Goal: Contribute content

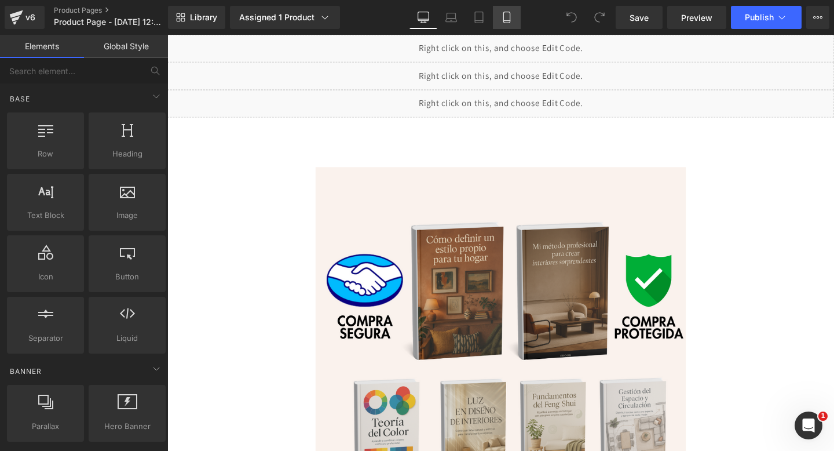
click at [508, 17] on icon at bounding box center [507, 18] width 12 height 12
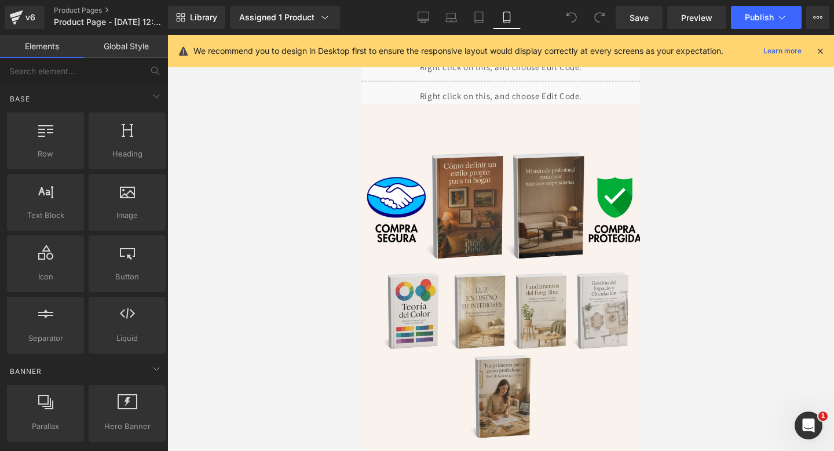
click at [820, 53] on icon at bounding box center [820, 51] width 10 height 10
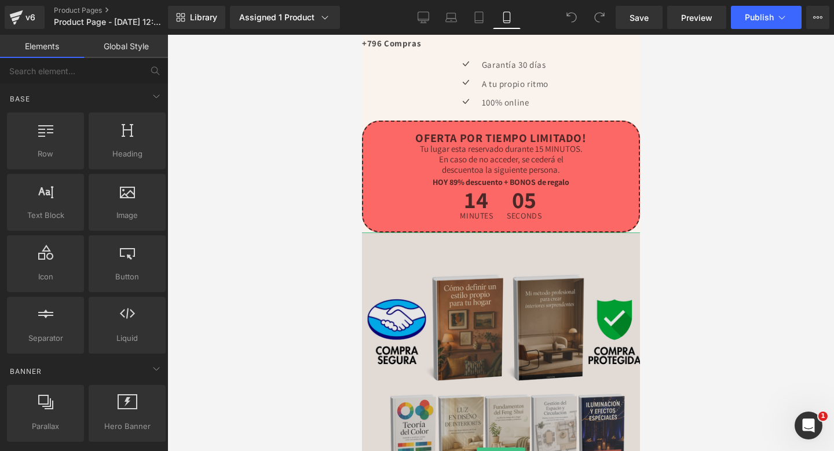
scroll to position [524, 0]
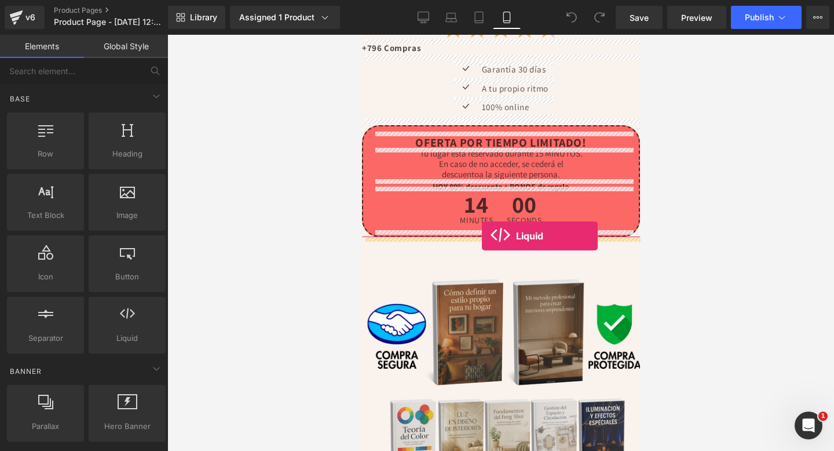
drag, startPoint x: 487, startPoint y: 355, endPoint x: 481, endPoint y: 236, distance: 118.9
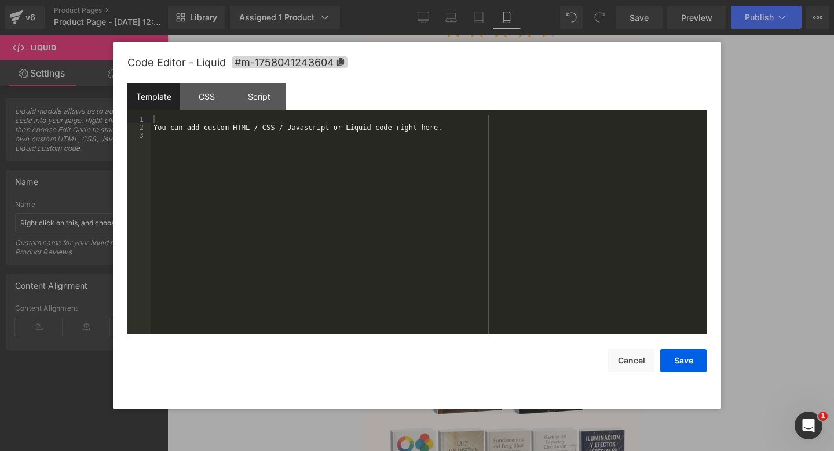
click at [400, 0] on div "Liquid You are previewing how the will restyle your page. You can not edit Elem…" at bounding box center [417, 0] width 834 height 0
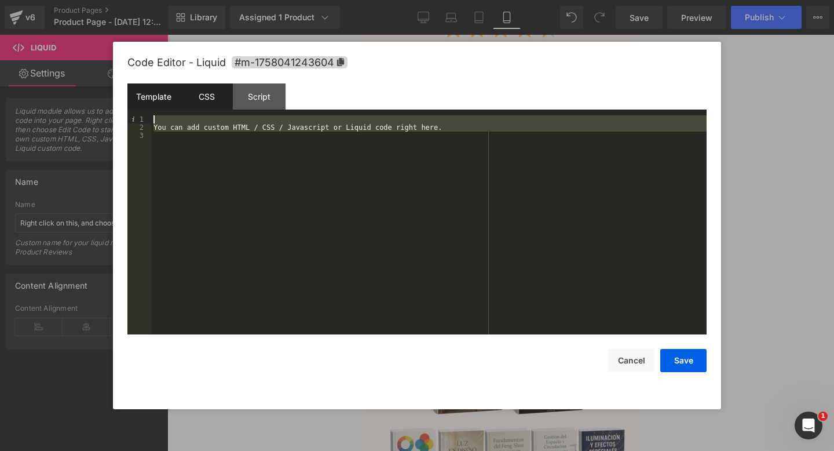
drag, startPoint x: 184, startPoint y: 165, endPoint x: 184, endPoint y: 99, distance: 65.5
click at [184, 99] on div "Template CSS Script Data 1 2 3 You can add custom HTML / CSS / Javascript or Li…" at bounding box center [416, 208] width 579 height 251
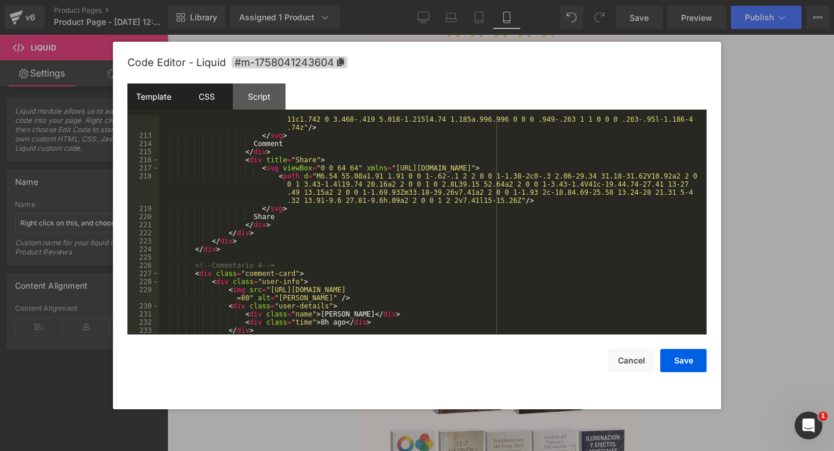
scroll to position [1947, 0]
click at [680, 358] on button "Save" at bounding box center [684, 360] width 46 height 23
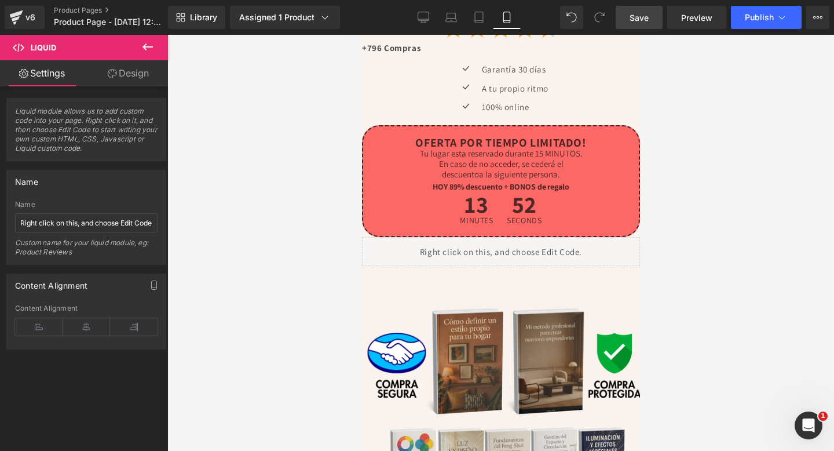
click at [640, 15] on span "Save" at bounding box center [639, 18] width 19 height 12
click at [690, 12] on span "Preview" at bounding box center [696, 18] width 31 height 12
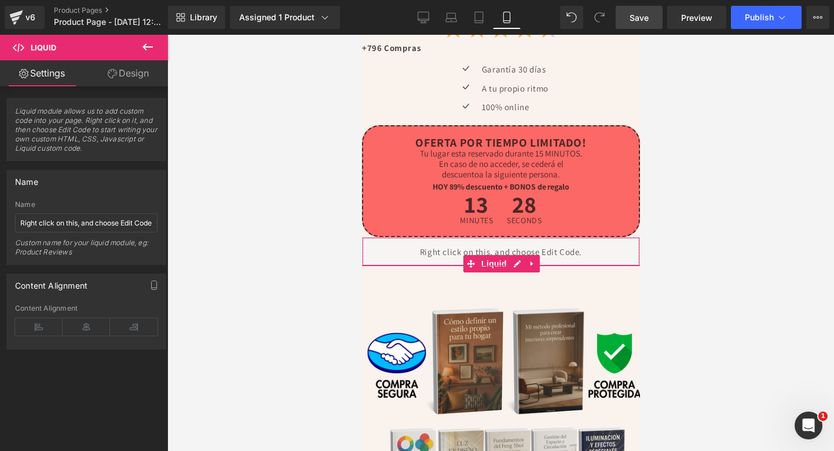
click at [433, 247] on div "Liquid" at bounding box center [501, 251] width 278 height 29
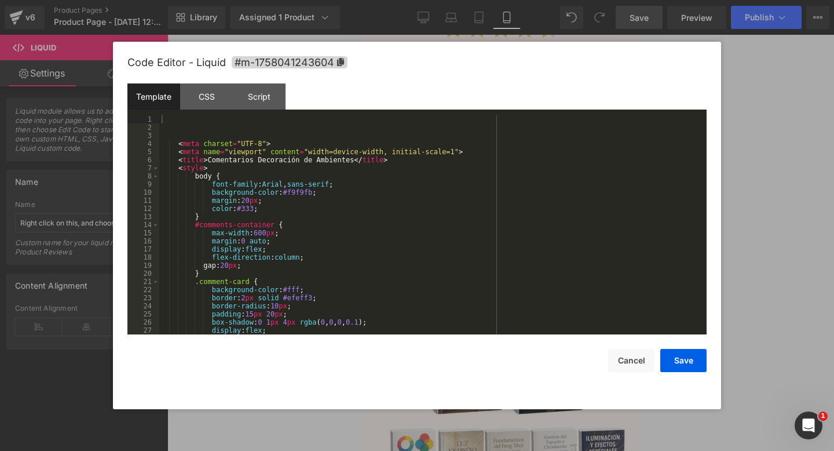
click at [409, 0] on div "Liquid You are previewing how the will restyle your page. You can not edit Elem…" at bounding box center [417, 0] width 834 height 0
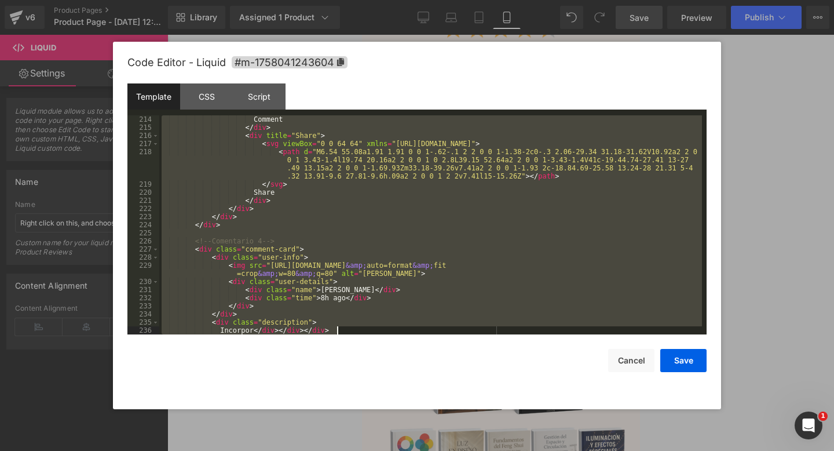
scroll to position [1971, 0]
drag, startPoint x: 246, startPoint y: 129, endPoint x: 241, endPoint y: 450, distance: 321.6
click at [241, 450] on body "Liquid You are previewing how the will restyle your page. You can not edit Elem…" at bounding box center [417, 225] width 834 height 451
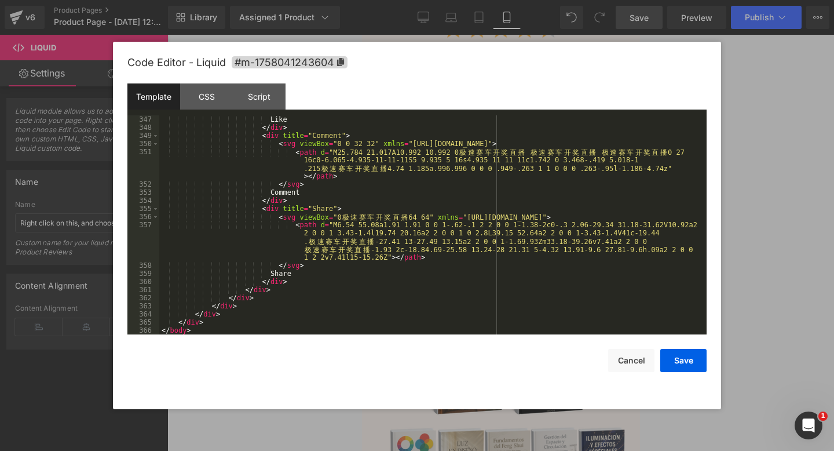
scroll to position [3123, 0]
click at [699, 370] on button "Save" at bounding box center [684, 360] width 46 height 23
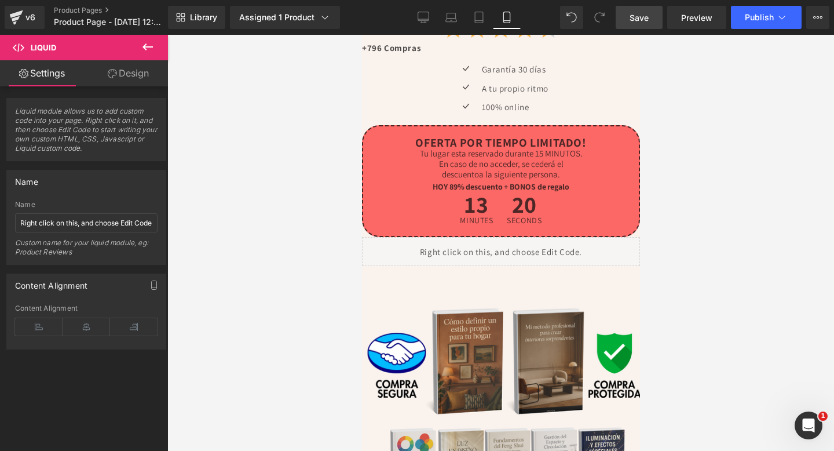
click at [640, 9] on link "Save" at bounding box center [639, 17] width 47 height 23
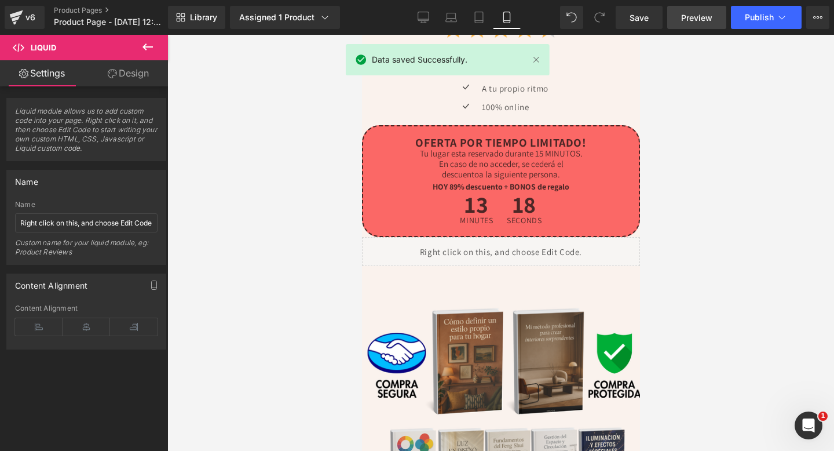
click at [685, 25] on link "Preview" at bounding box center [696, 17] width 59 height 23
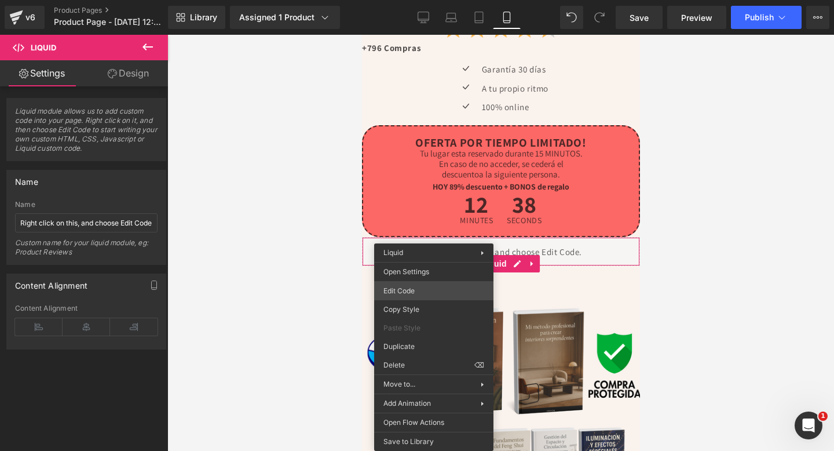
click at [415, 0] on div "Liquid You are previewing how the will restyle your page. You can not edit Elem…" at bounding box center [417, 0] width 834 height 0
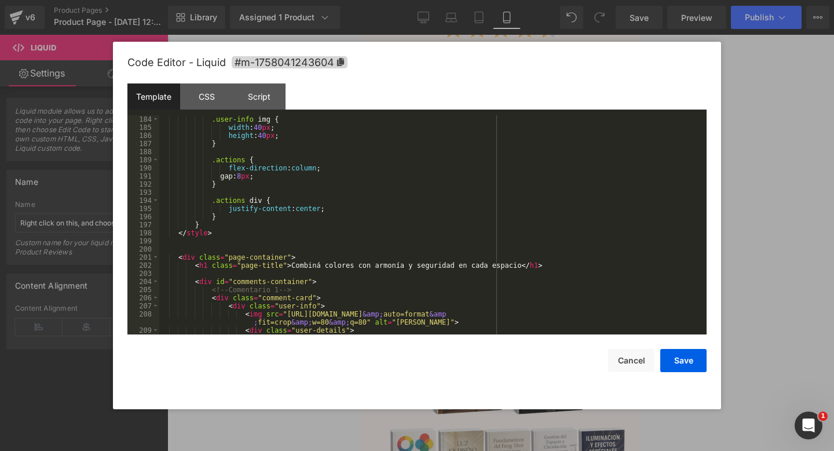
scroll to position [1484, 0]
drag, startPoint x: 293, startPoint y: 267, endPoint x: 520, endPoint y: 266, distance: 227.1
click at [520, 266] on div ".user-info img { width : 40 px ; height : 40 px ; } .actions { flex-direction :…" at bounding box center [430, 232] width 543 height 235
click at [335, 266] on div ".user-info img { width : 40 px ; height : 40 px ; } .actions { flex-direction :…" at bounding box center [430, 232] width 543 height 235
click at [206, 265] on div ".user-info img { width : 40 px ; height : 40 px ; } .actions { flex-direction :…" at bounding box center [430, 232] width 543 height 235
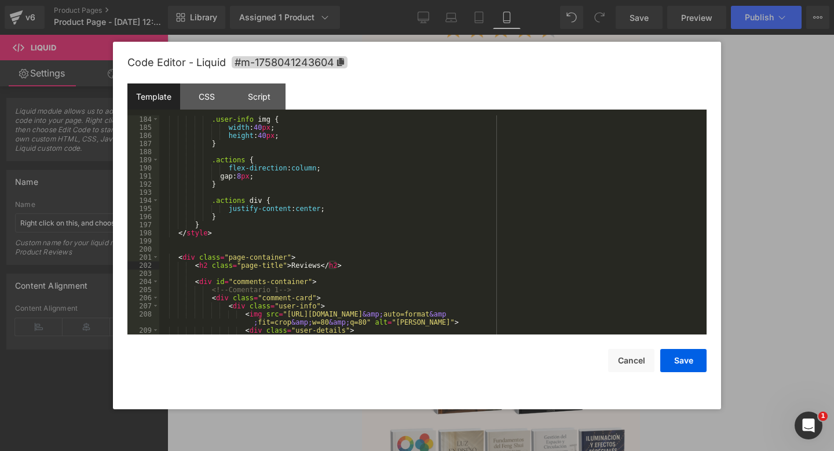
click at [415, 271] on div ".user-info img { width : 40 px ; height : 40 px ; } .actions { flex-direction :…" at bounding box center [430, 232] width 543 height 235
click at [687, 367] on button "Save" at bounding box center [684, 360] width 46 height 23
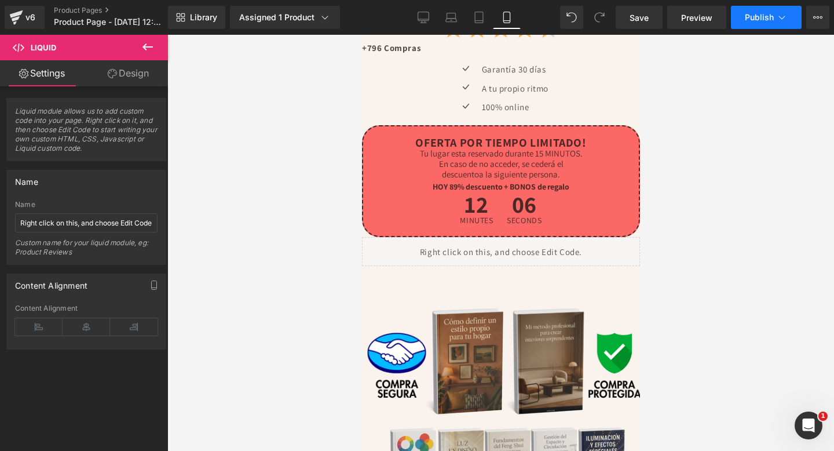
click at [755, 25] on button "Publish" at bounding box center [766, 17] width 71 height 23
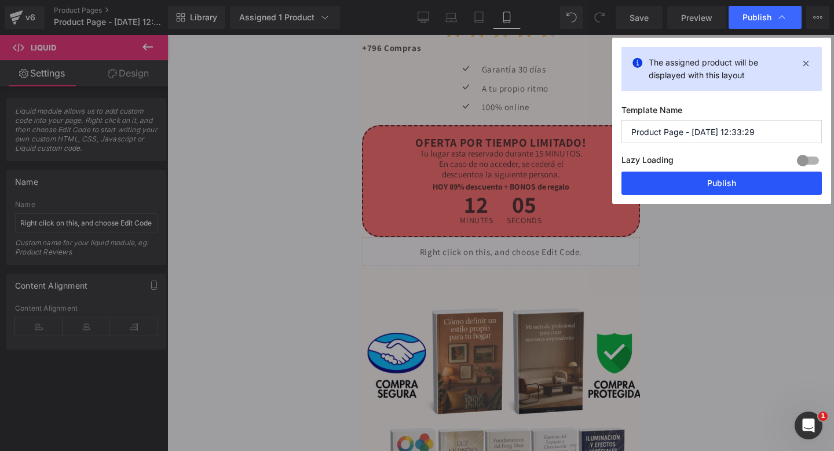
click at [665, 181] on button "Publish" at bounding box center [722, 183] width 200 height 23
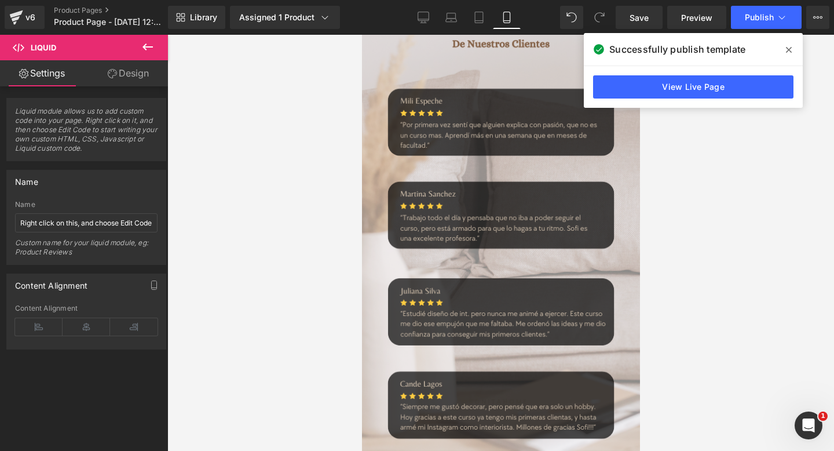
click at [462, 263] on img at bounding box center [500, 233] width 301 height 471
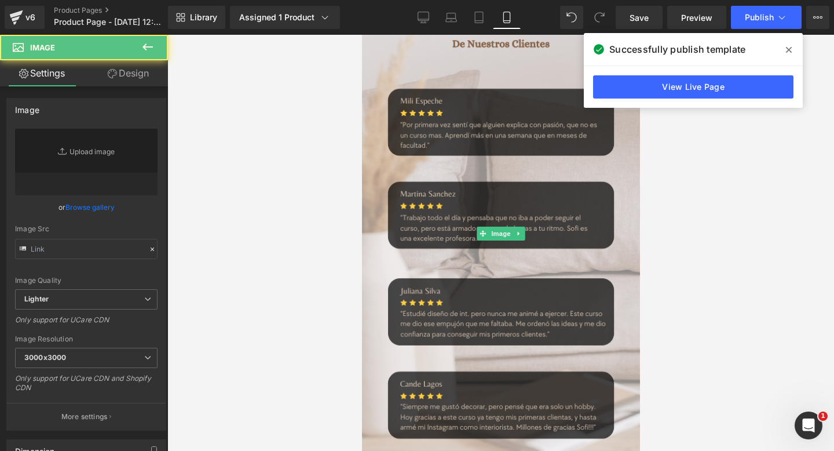
type input "[URL][DOMAIN_NAME]"
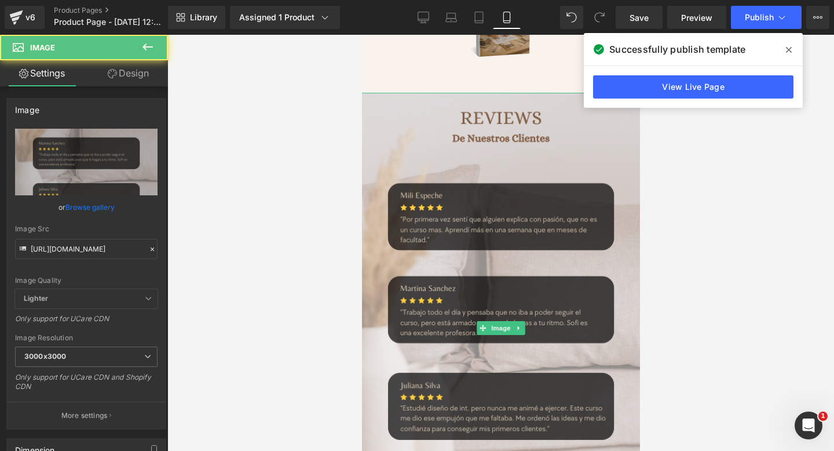
scroll to position [1056, 0]
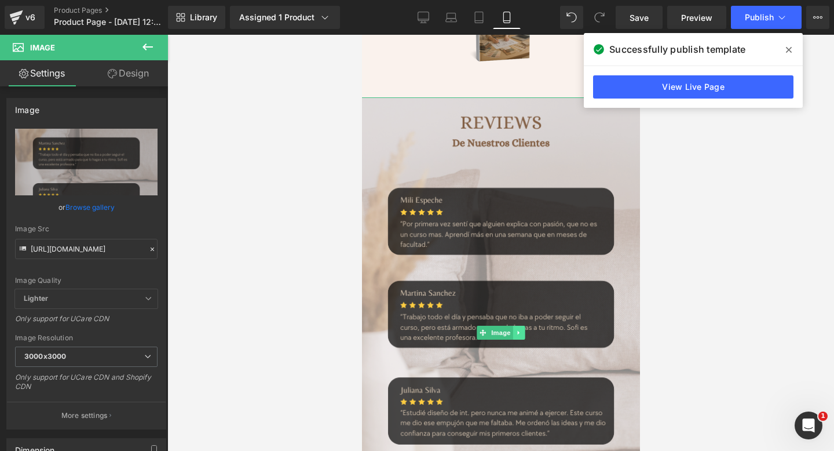
click at [520, 336] on link at bounding box center [519, 333] width 12 height 14
click at [523, 327] on link at bounding box center [525, 333] width 12 height 14
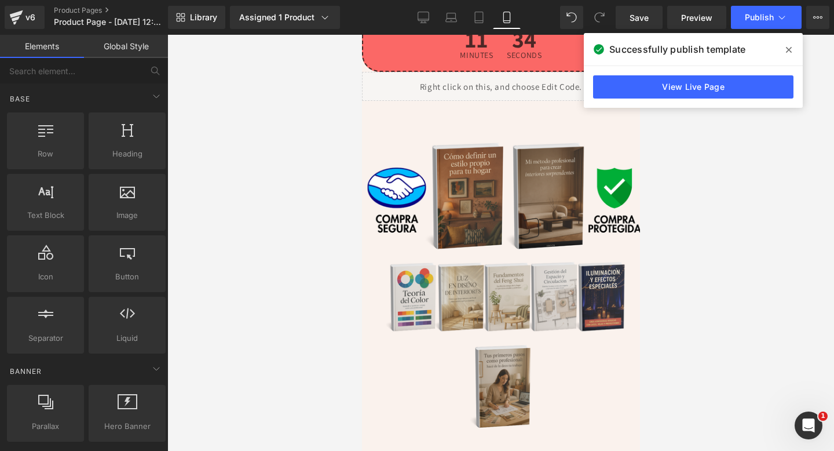
scroll to position [687, 0]
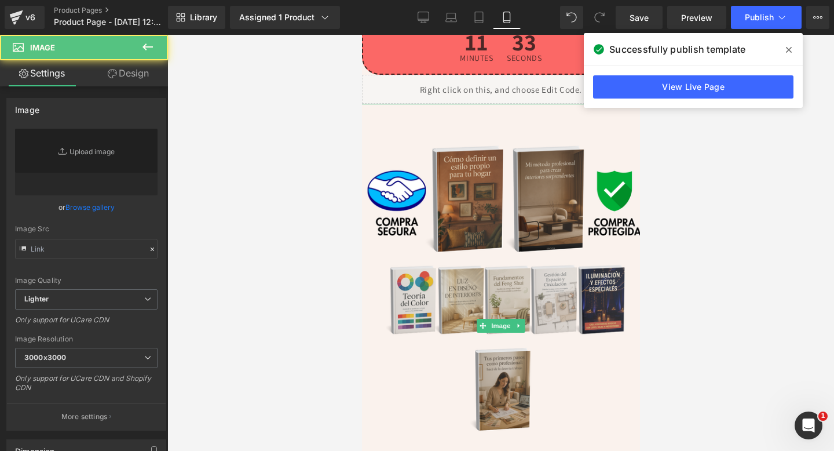
type input "[URL][DOMAIN_NAME]"
click at [456, 196] on img at bounding box center [501, 326] width 284 height 444
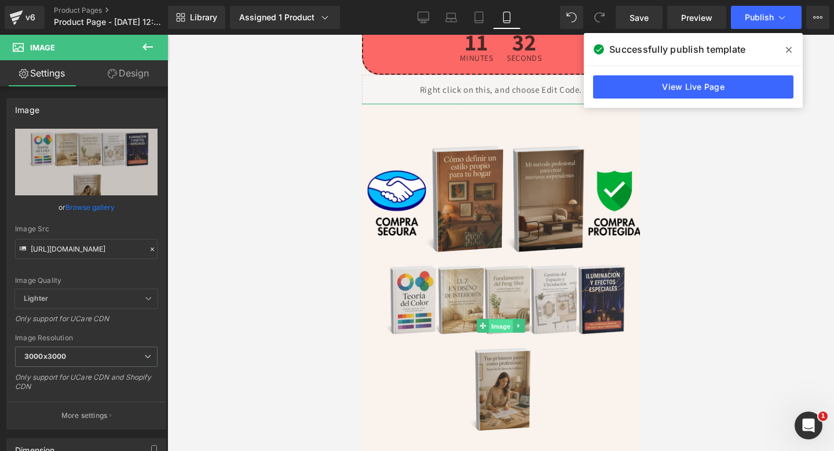
click at [510, 330] on span "Image" at bounding box center [500, 326] width 24 height 14
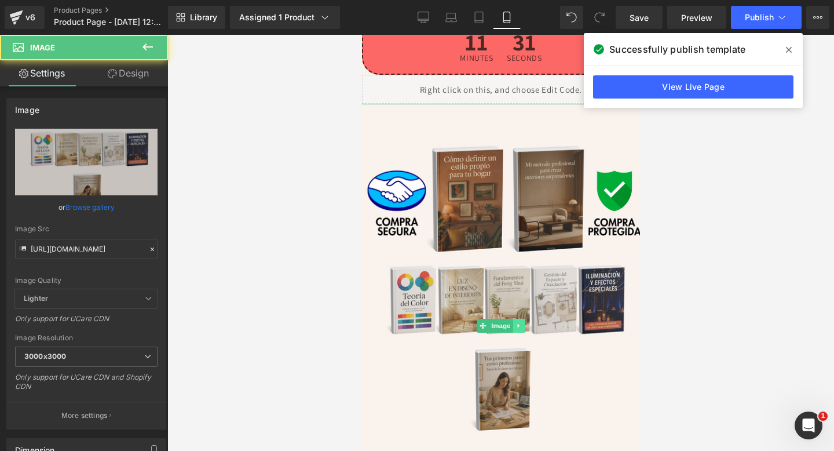
click at [515, 329] on link at bounding box center [519, 326] width 12 height 14
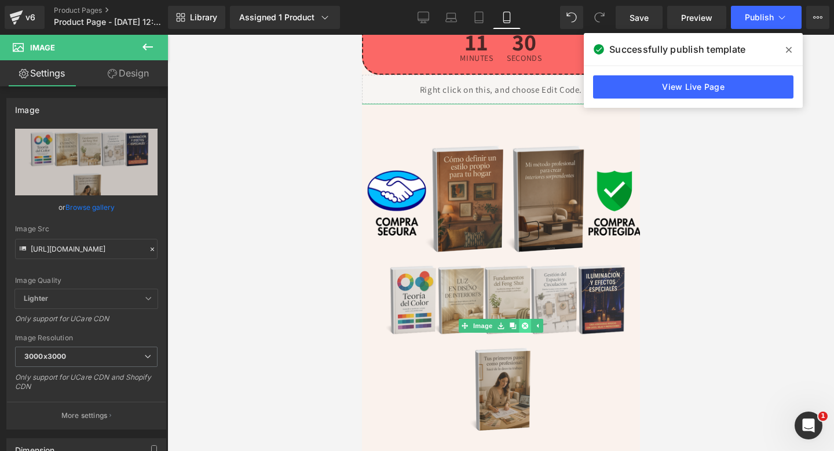
click at [520, 329] on link at bounding box center [525, 326] width 12 height 14
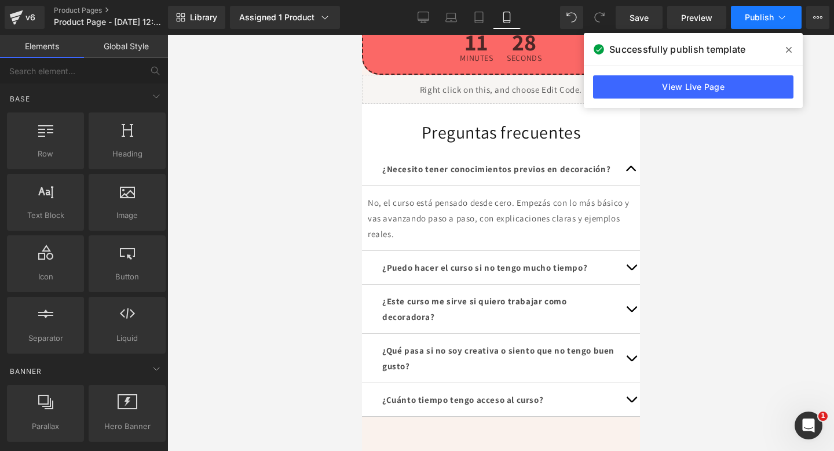
click at [753, 17] on span "Publish" at bounding box center [759, 17] width 29 height 9
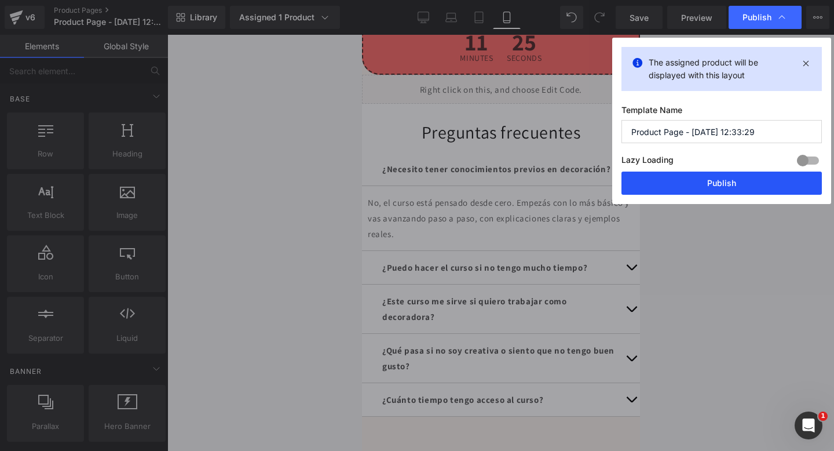
click at [684, 181] on button "Publish" at bounding box center [722, 183] width 200 height 23
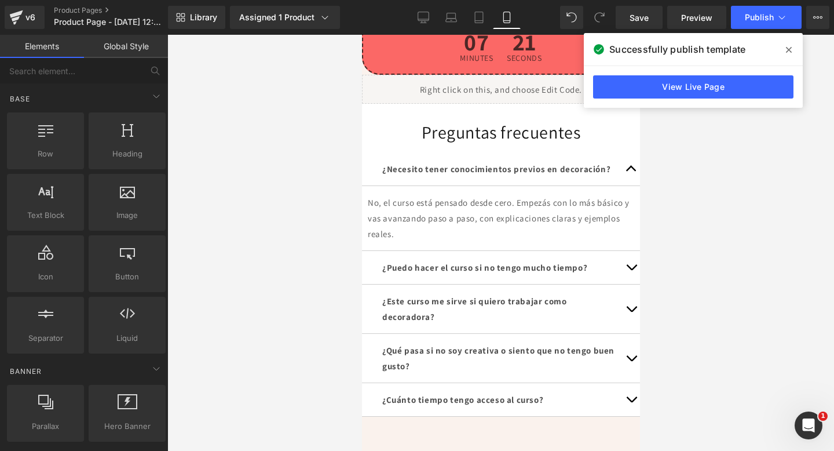
click at [787, 45] on icon at bounding box center [789, 49] width 6 height 9
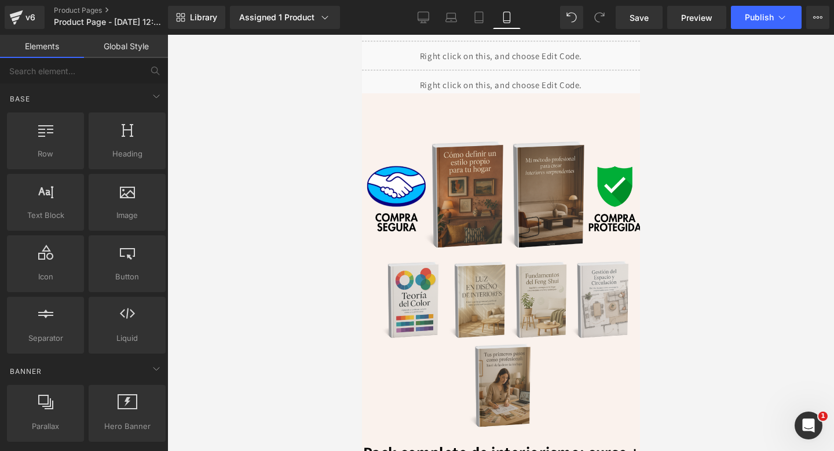
scroll to position [0, 0]
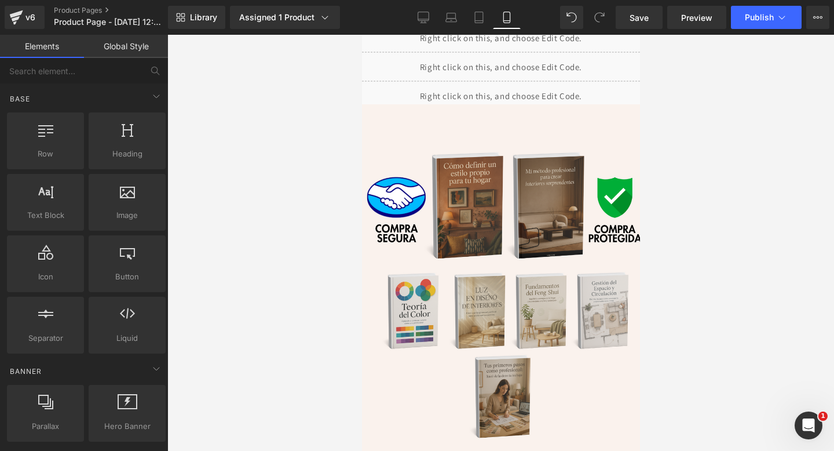
click at [465, 207] on img at bounding box center [500, 279] width 285 height 338
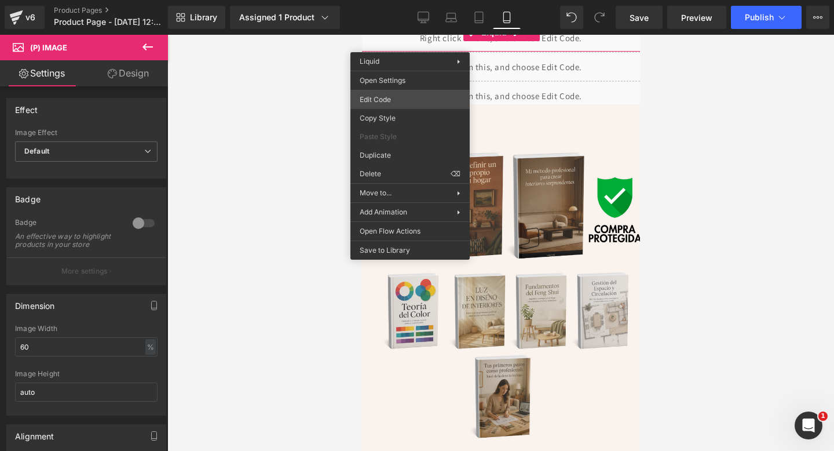
click at [402, 0] on div "Image You are previewing how the will restyle your page. You can not edit Eleme…" at bounding box center [417, 0] width 834 height 0
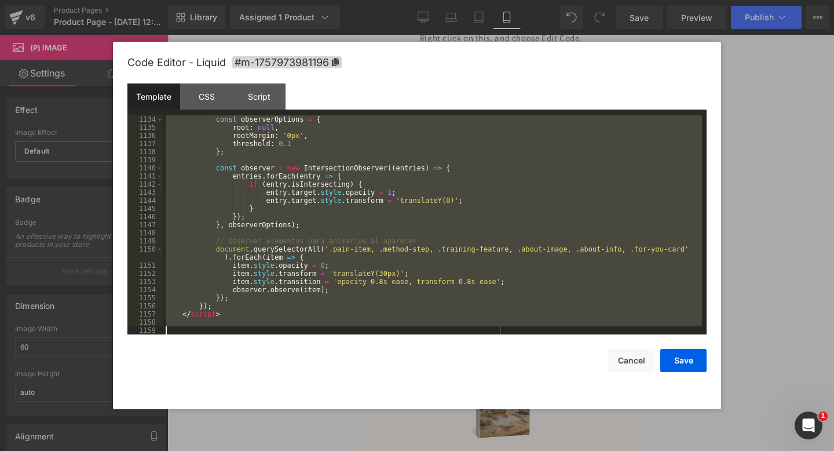
scroll to position [9344, 0]
drag, startPoint x: 205, startPoint y: 124, endPoint x: 184, endPoint y: 450, distance: 326.9
click at [184, 450] on body "Image You are previewing how the will restyle your page. You can not edit Eleme…" at bounding box center [417, 225] width 834 height 451
click at [686, 366] on button "Save" at bounding box center [684, 360] width 46 height 23
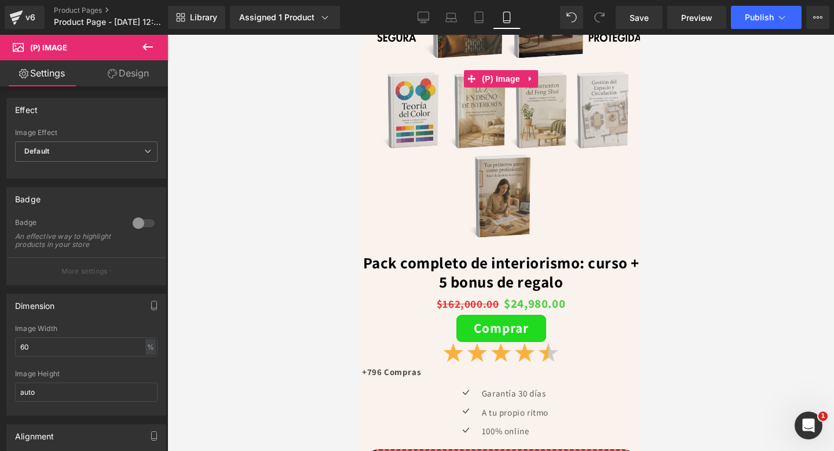
scroll to position [0, 0]
